Goal: Transaction & Acquisition: Purchase product/service

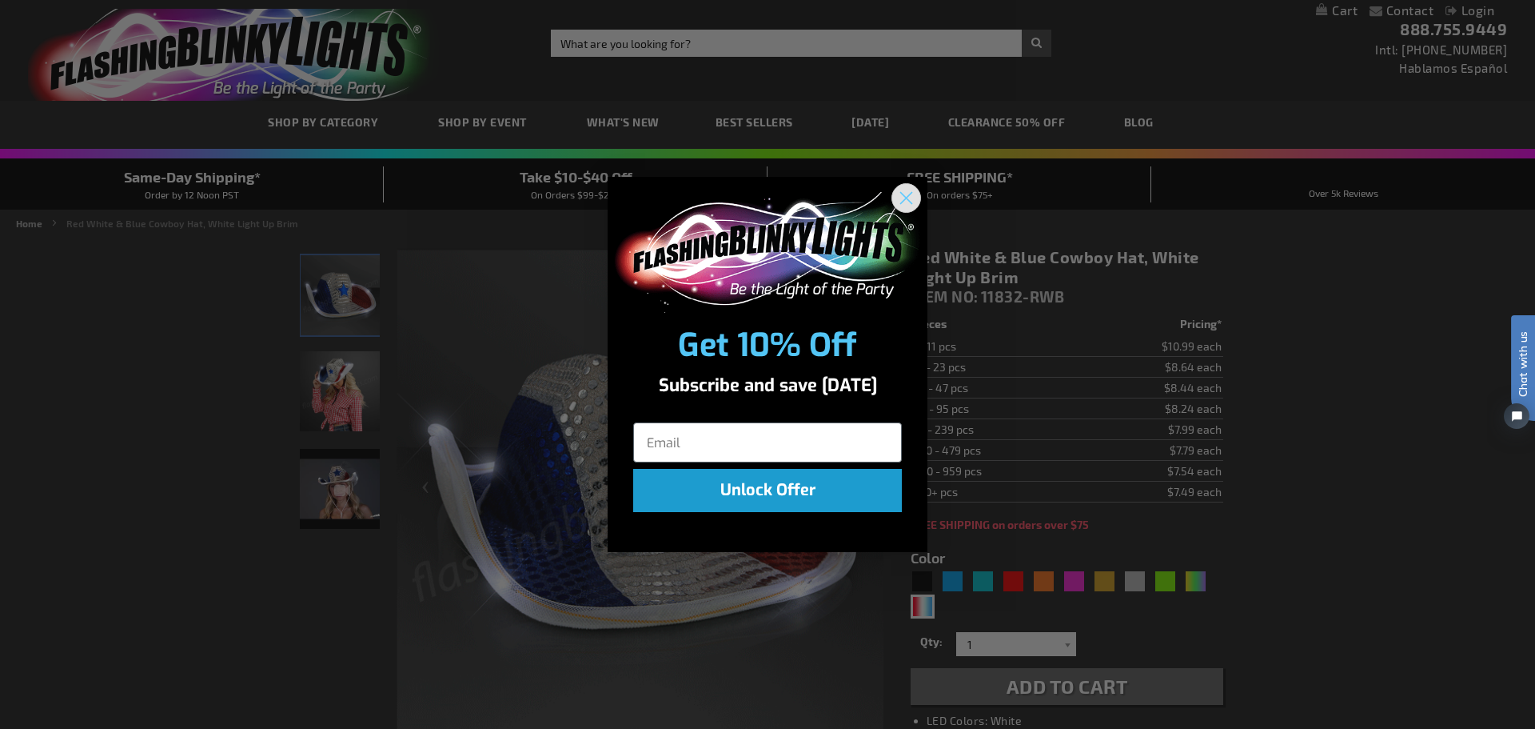
click at [906, 196] on circle "Close dialog" at bounding box center [906, 198] width 26 height 26
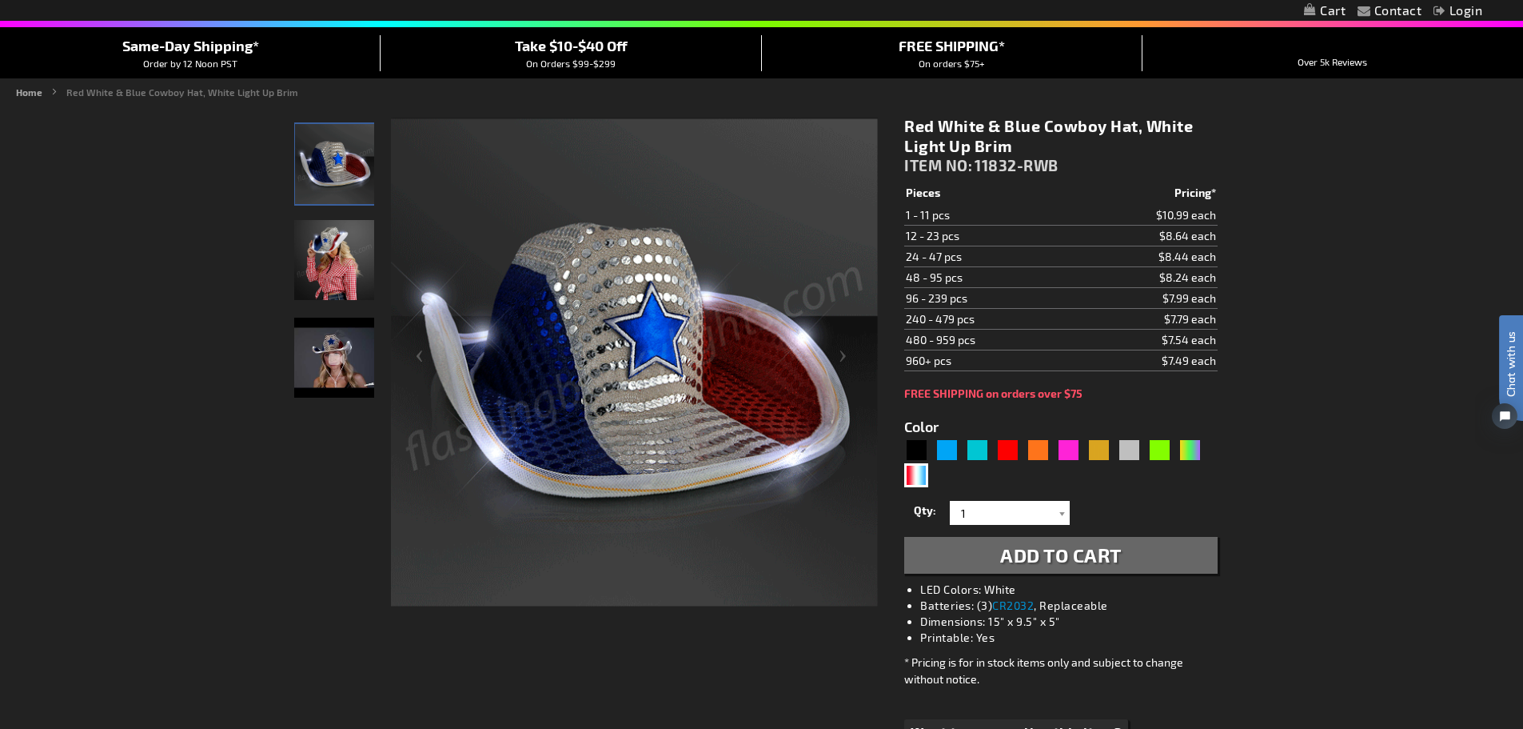
scroll to position [160, 0]
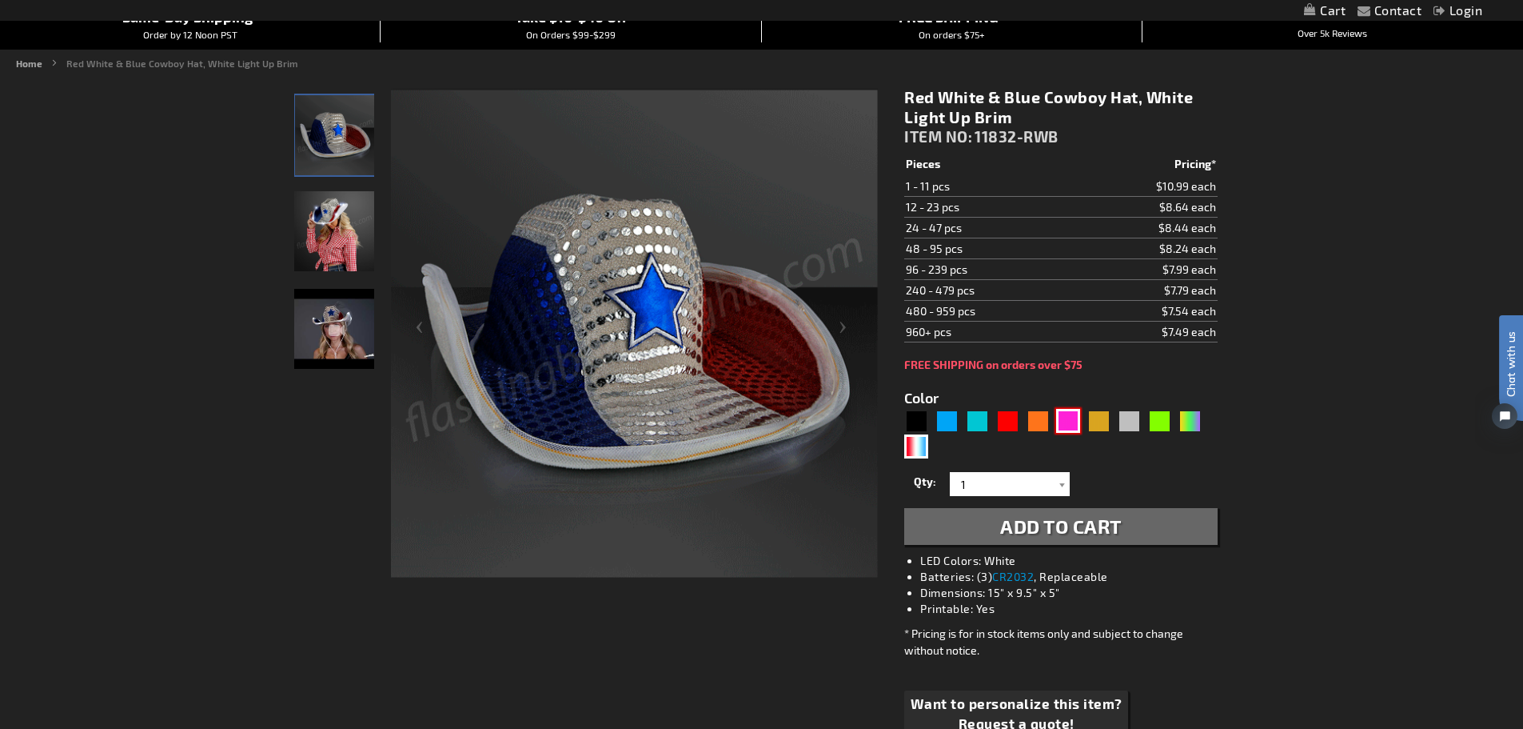
click at [1066, 418] on div "Pink" at bounding box center [1068, 421] width 24 height 24
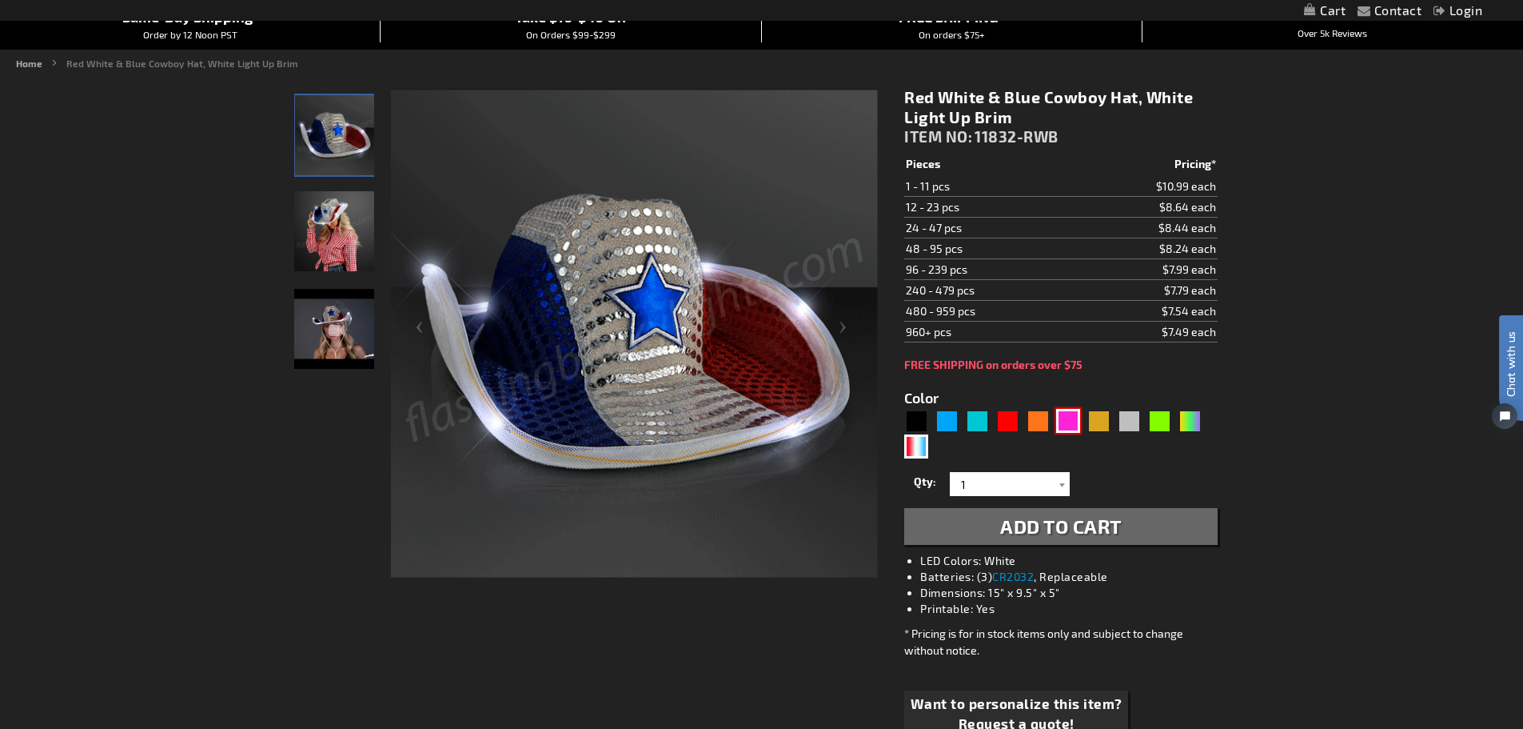
type input "5639"
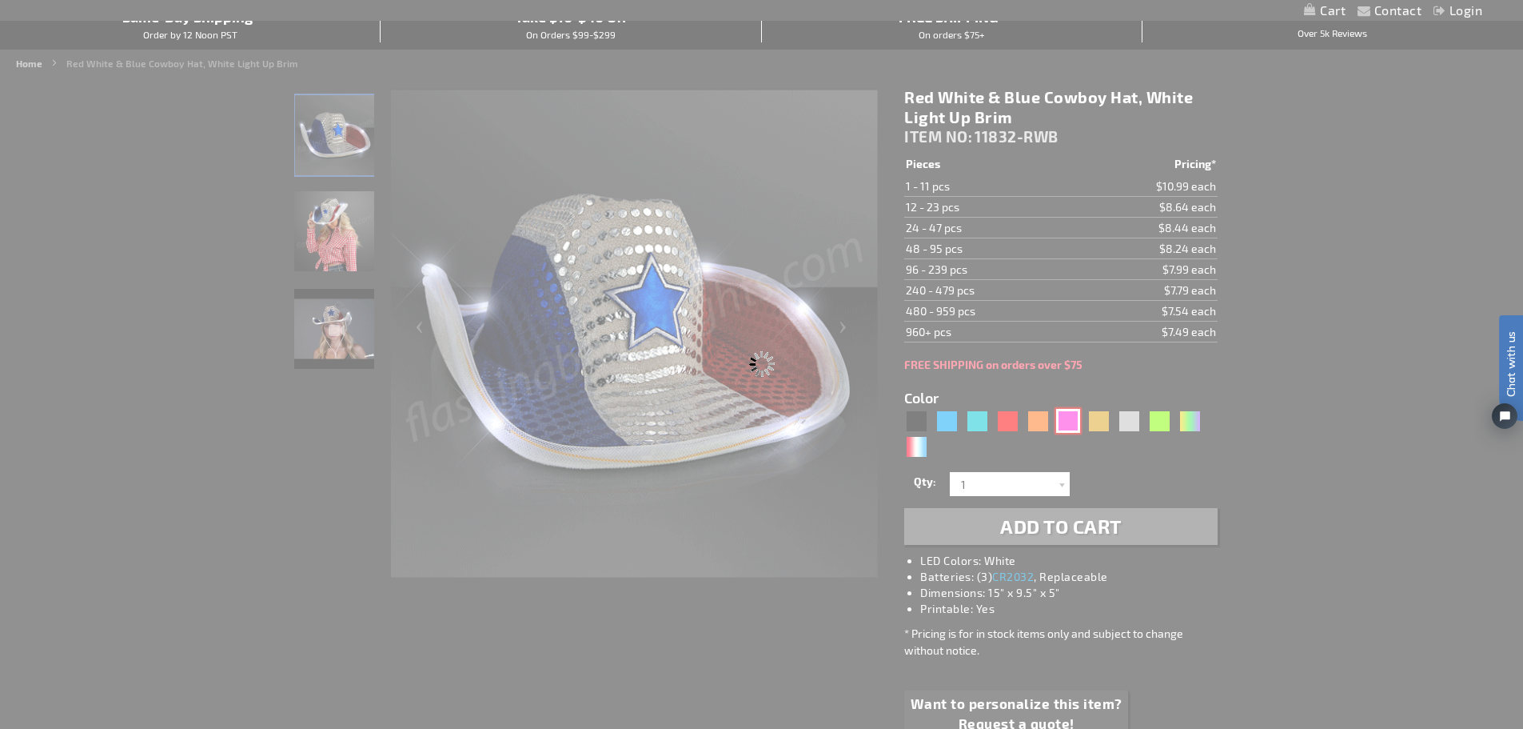
type input "11832-PK"
type input "Customize - Pink Sequin Cowboy Hats with Pink LED Brim - ITEM NO: 11832-PK"
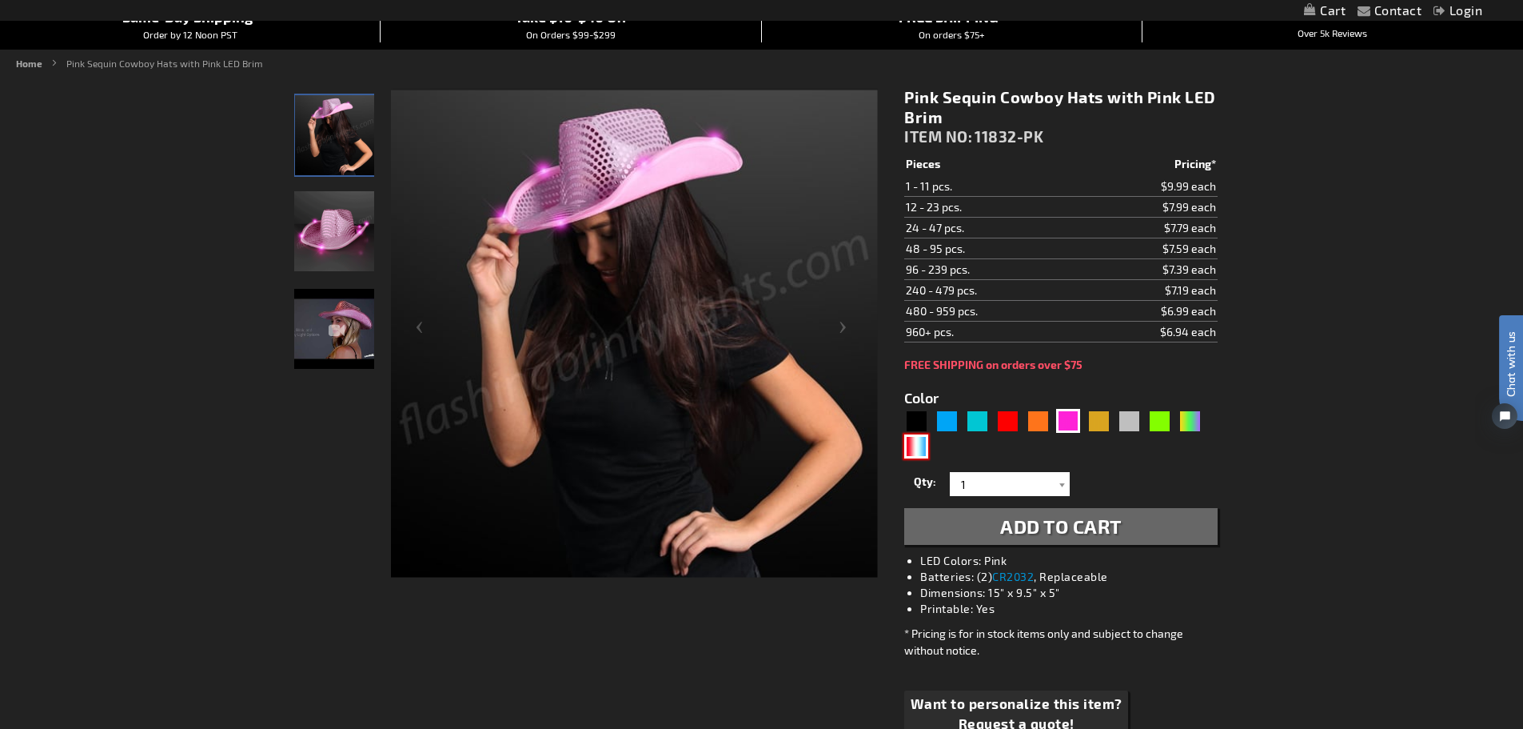
click at [928, 445] on div "RWB" at bounding box center [916, 446] width 24 height 24
type input "5643"
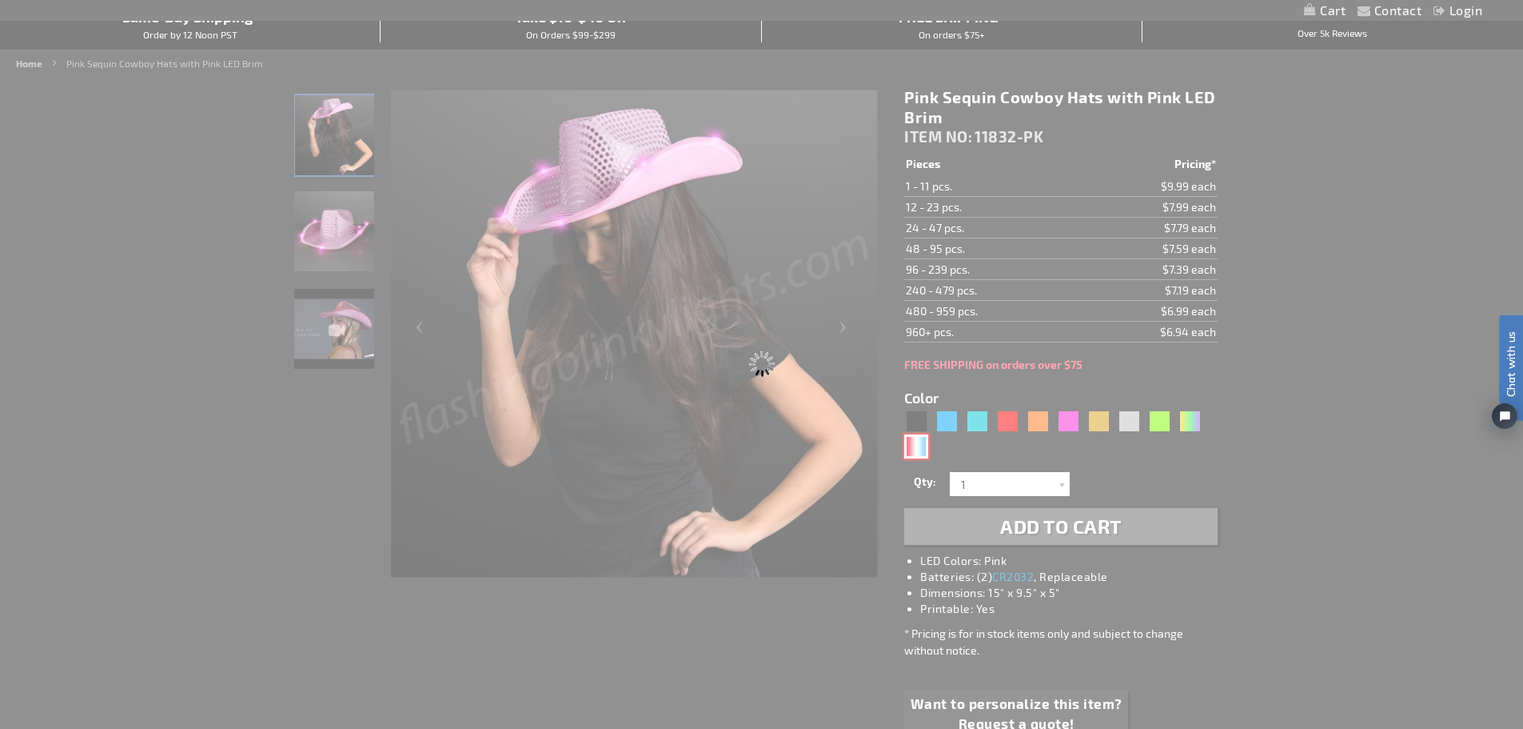
type input "11832-RWB"
type input "Customize - Red White &amp; Blue Cowboy Hat, White Light Up Brim - ITEM NO: 118…"
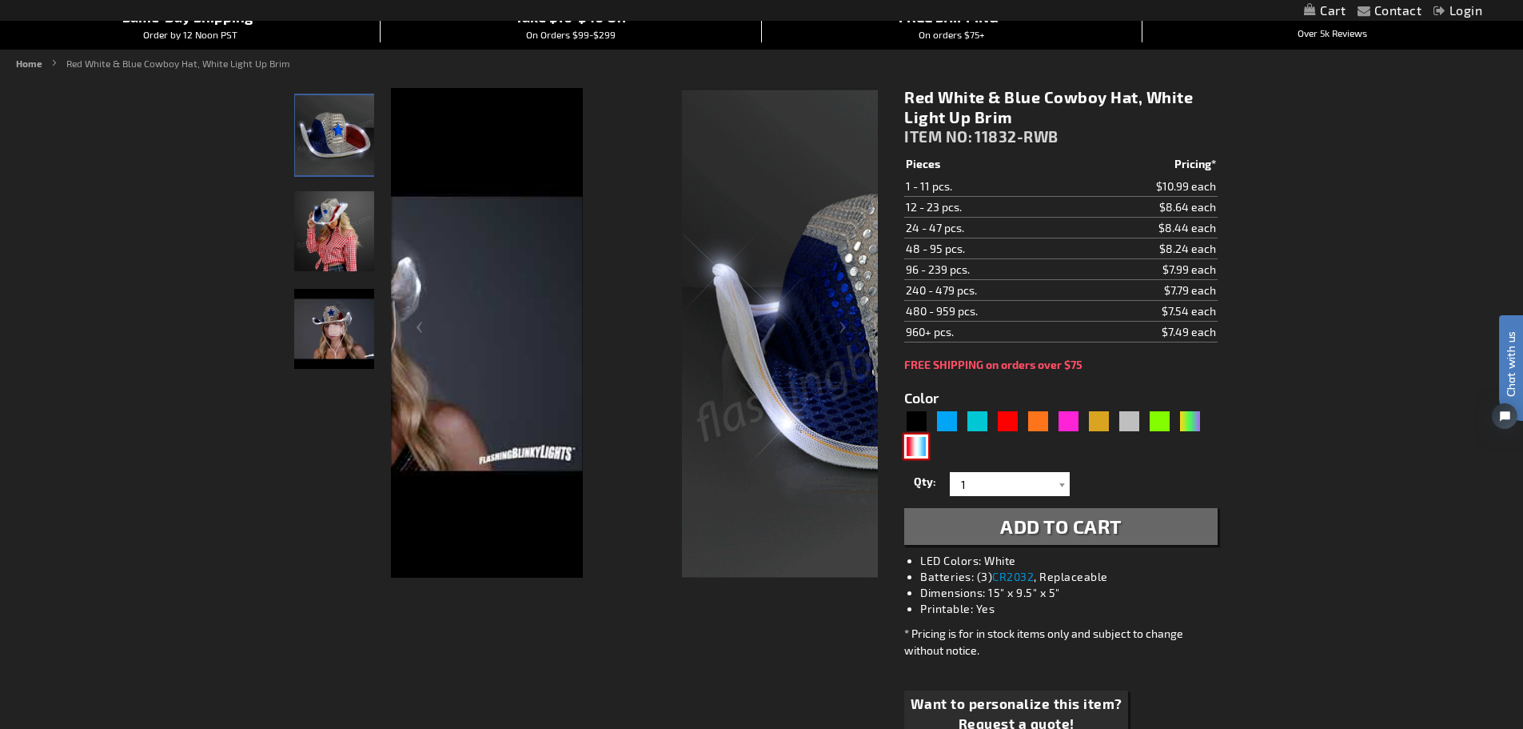
click at [682, 277] on img at bounding box center [925, 333] width 487 height 487
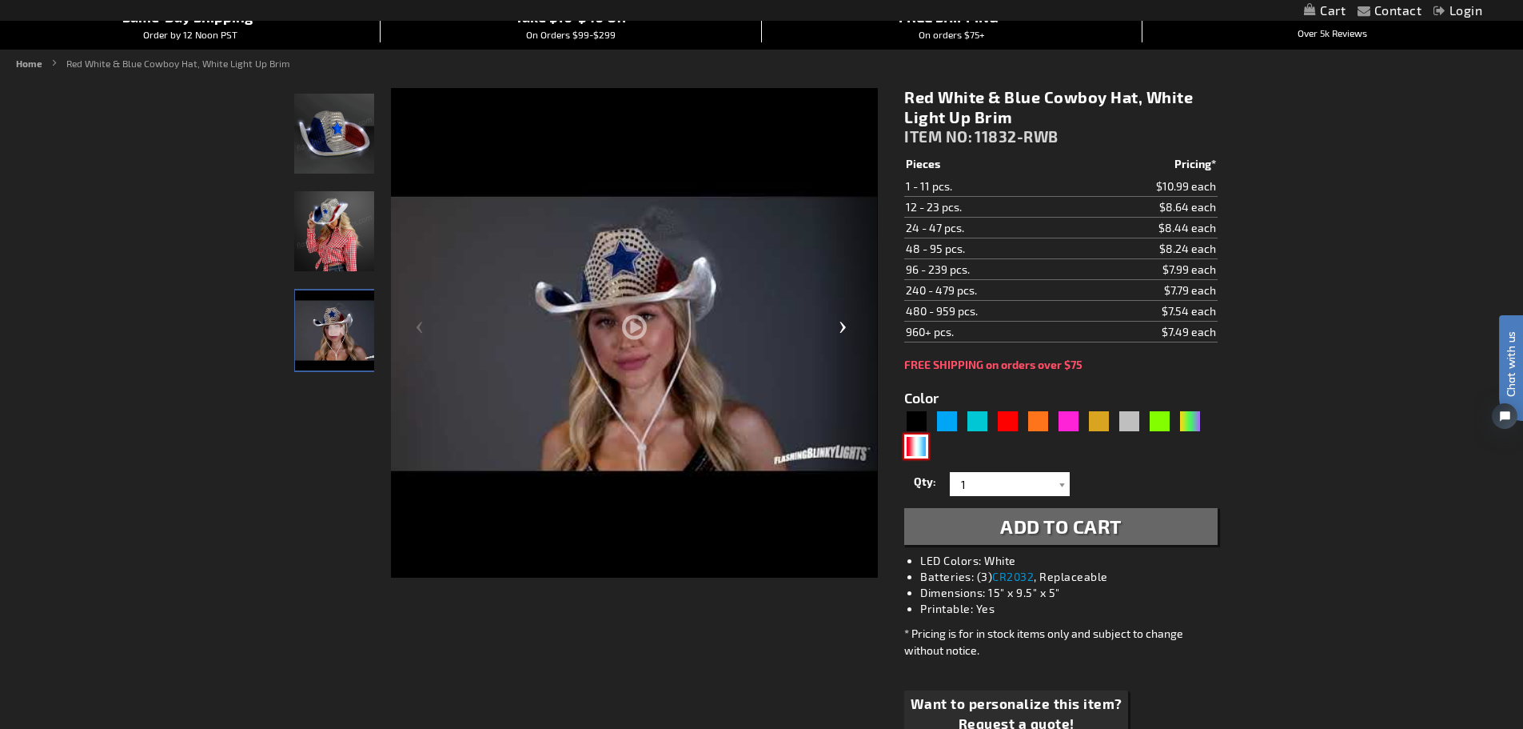
click at [859, 327] on div "Next" at bounding box center [846, 333] width 64 height 491
